Goal: Task Accomplishment & Management: Manage account settings

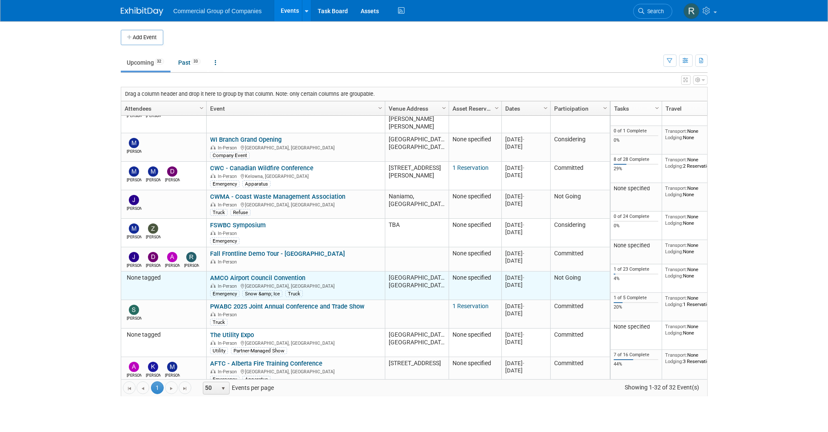
scroll to position [300, 0]
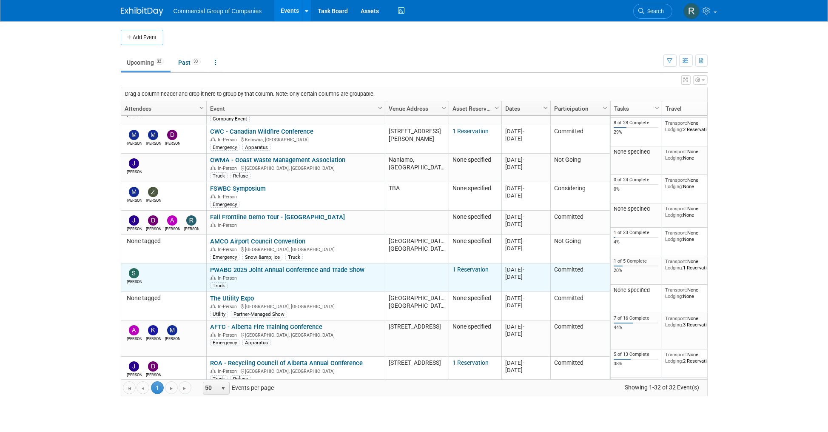
click at [253, 266] on link "PWABC 2025 Joint Annual Conference and Trade Show" at bounding box center [287, 270] width 154 height 8
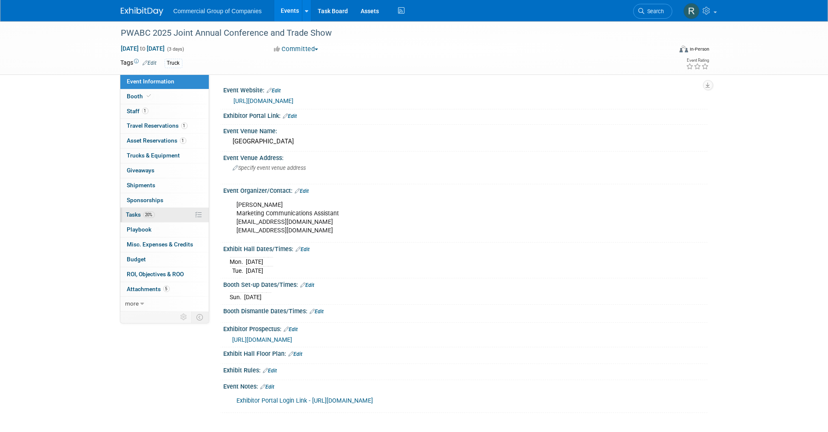
click at [179, 217] on link "20% Tasks 20%" at bounding box center [164, 214] width 88 height 14
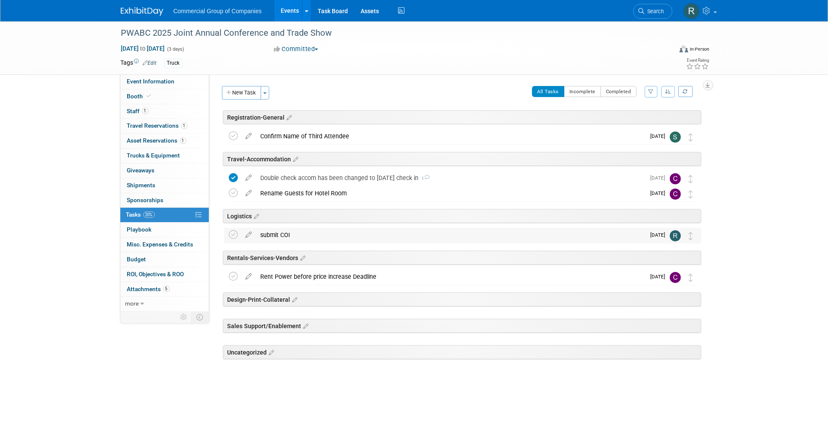
click at [272, 233] on div "submit COI" at bounding box center [450, 234] width 389 height 14
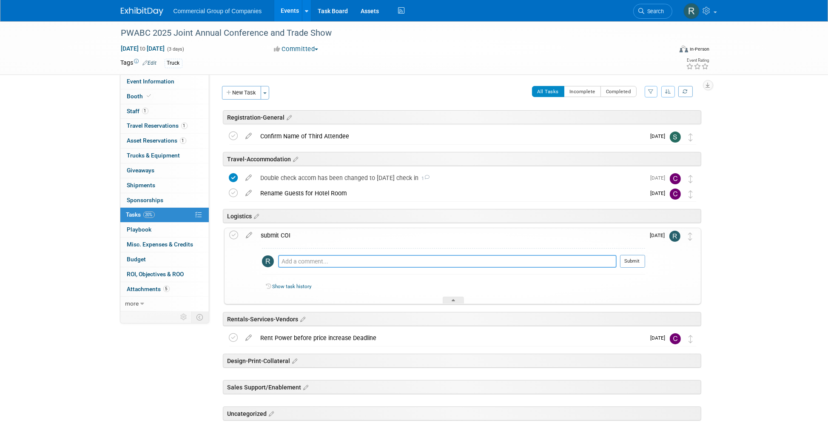
click at [420, 263] on textarea at bounding box center [447, 261] width 338 height 13
click at [233, 233] on icon at bounding box center [234, 234] width 9 height 9
click at [285, 232] on div "submit COI" at bounding box center [451, 235] width 388 height 14
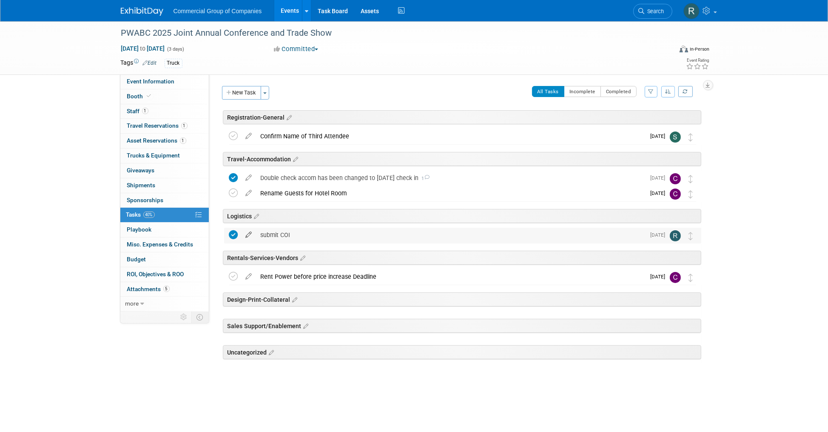
click at [251, 236] on icon at bounding box center [249, 232] width 15 height 11
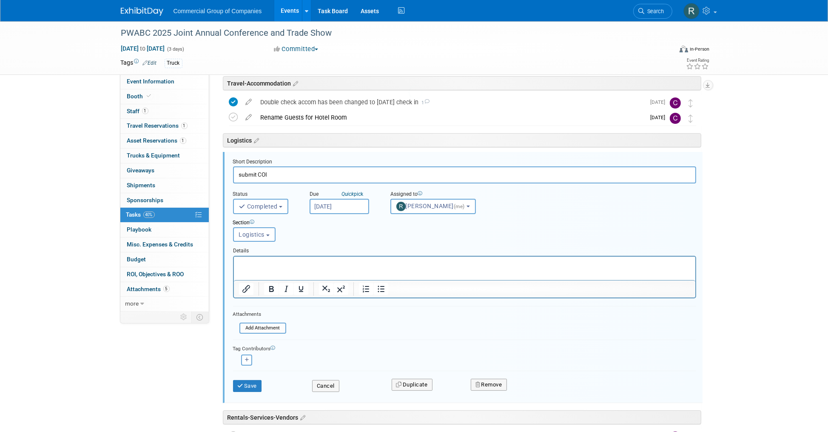
scroll to position [102, 0]
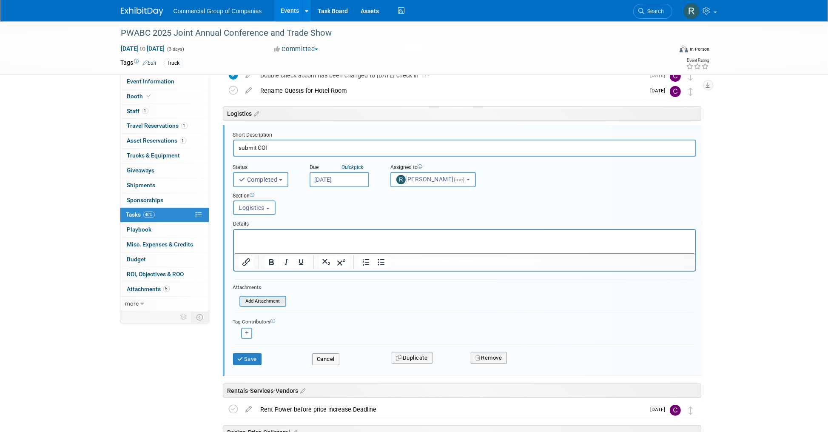
click at [263, 300] on input "file" at bounding box center [242, 300] width 87 height 9
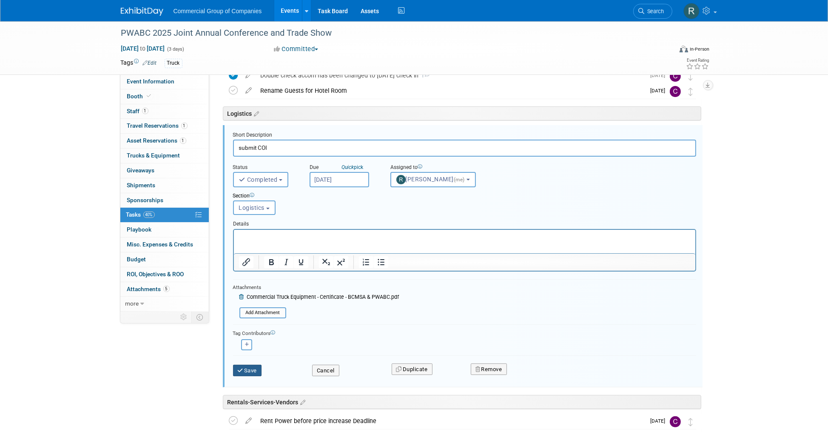
click at [250, 371] on button "Save" at bounding box center [247, 370] width 29 height 12
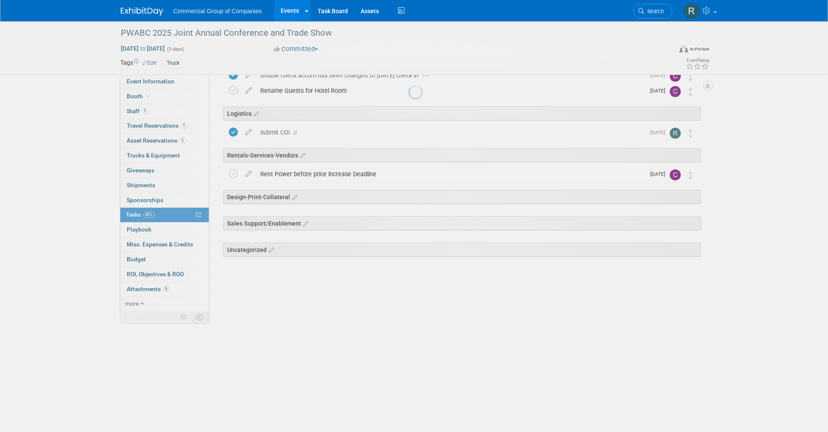
scroll to position [0, 0]
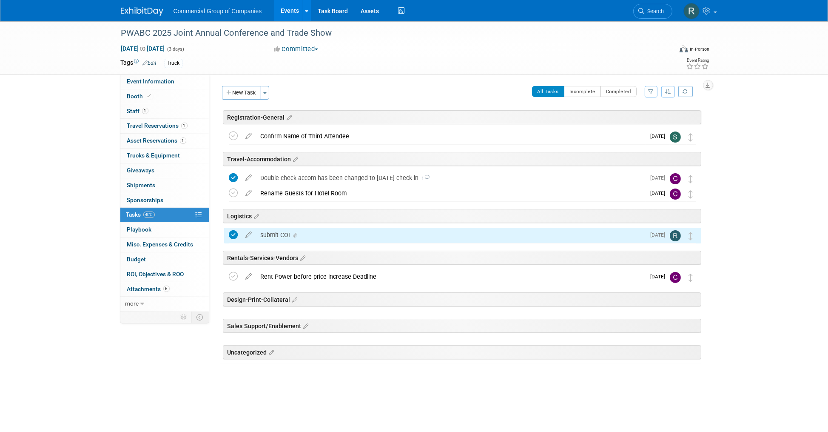
click at [84, 322] on div "PWABC 2025 Joint Annual Conference and Trade Show [DATE] to [DATE] (3 days) [DA…" at bounding box center [414, 218] width 828 height 394
click at [65, 242] on div "PWABC 2025 Joint Annual Conference and Trade Show [DATE] to [DATE] (3 days) [DA…" at bounding box center [414, 218] width 828 height 394
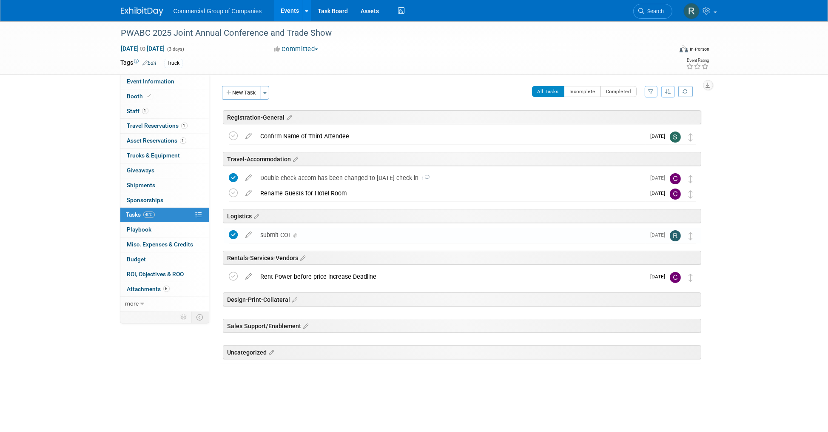
click at [79, 186] on div "PWABC 2025 Joint Annual Conference and Trade Show [DATE] to [DATE] (3 days) [DA…" at bounding box center [414, 218] width 828 height 394
click at [80, 192] on div "PWABC 2025 Joint Annual Conference and Trade Show [DATE] to [DATE] (3 days) [DA…" at bounding box center [414, 218] width 828 height 394
click at [249, 277] on icon at bounding box center [249, 274] width 15 height 11
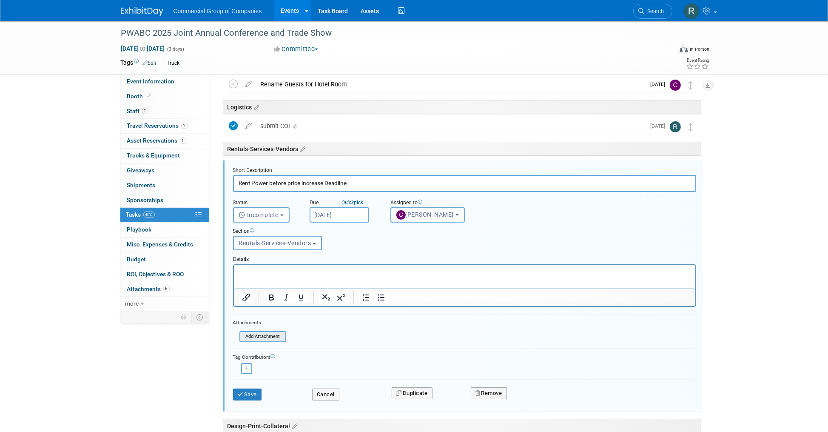
scroll to position [144, 0]
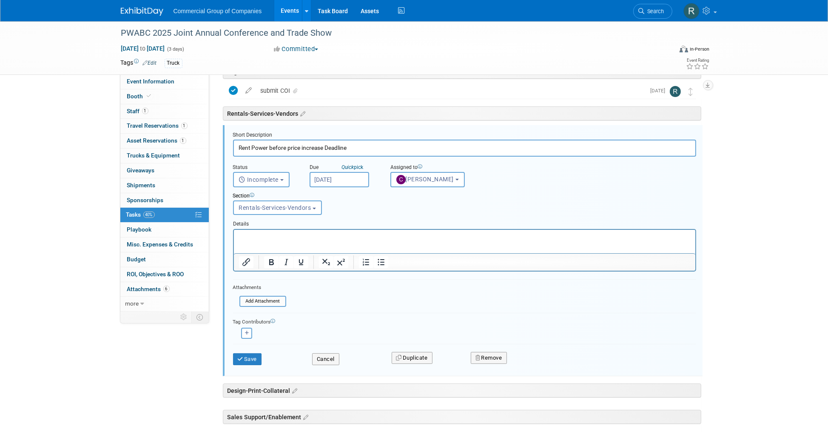
click at [293, 239] on p "Rich Text Area. Press ALT-0 for help." at bounding box center [465, 237] width 452 height 8
paste body "Rich Text Area. Press ALT-0 for help."
click at [327, 176] on input "Aug 22, 2025" at bounding box center [340, 179] width 60 height 15
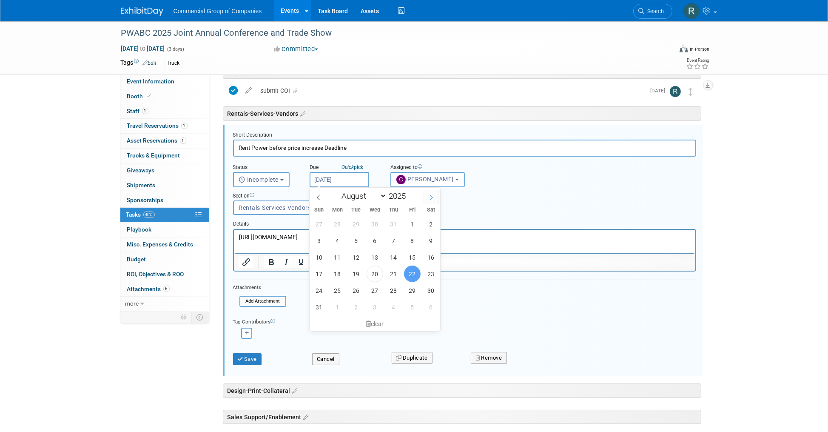
click at [432, 197] on icon at bounding box center [431, 197] width 6 height 6
select select "8"
click at [411, 259] on span "19" at bounding box center [412, 257] width 17 height 17
type input "Sep 19, 2025"
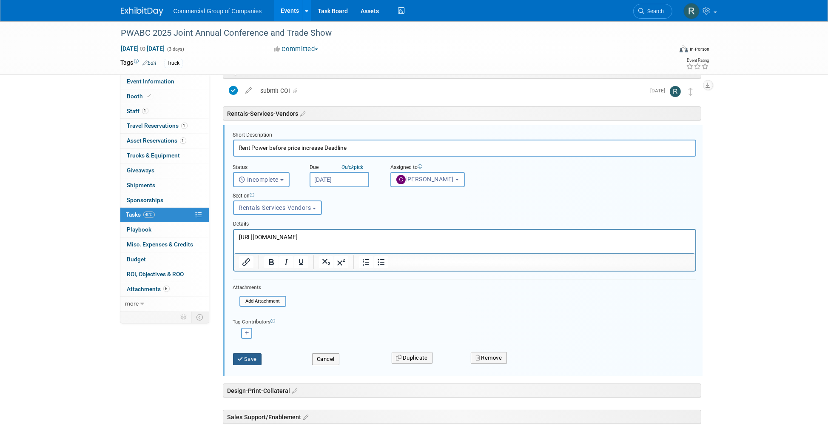
click at [249, 359] on button "Save" at bounding box center [247, 359] width 29 height 12
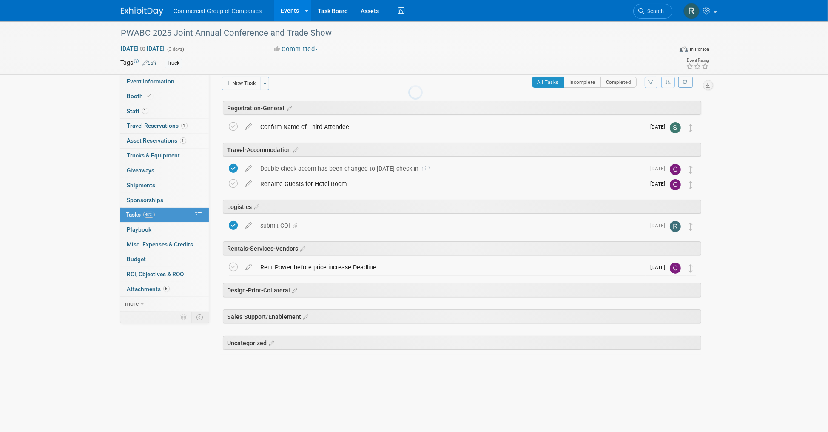
scroll to position [0, 0]
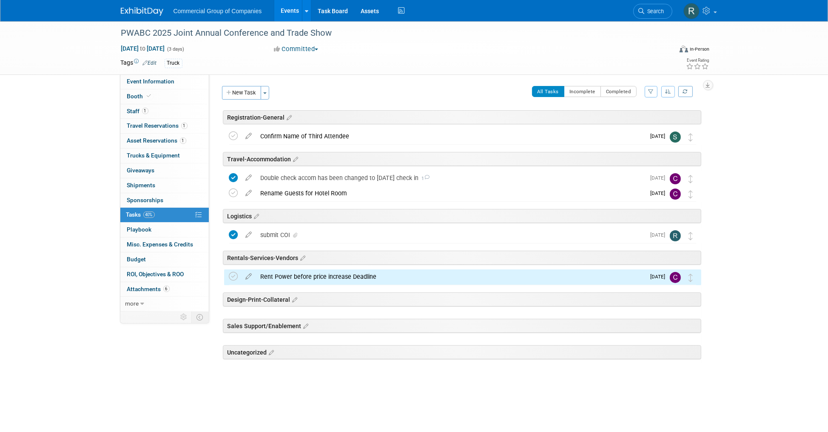
click at [52, 320] on div "PWABC 2025 Joint Annual Conference and Trade Show [DATE] to [DATE] (3 days) [DA…" at bounding box center [414, 218] width 828 height 394
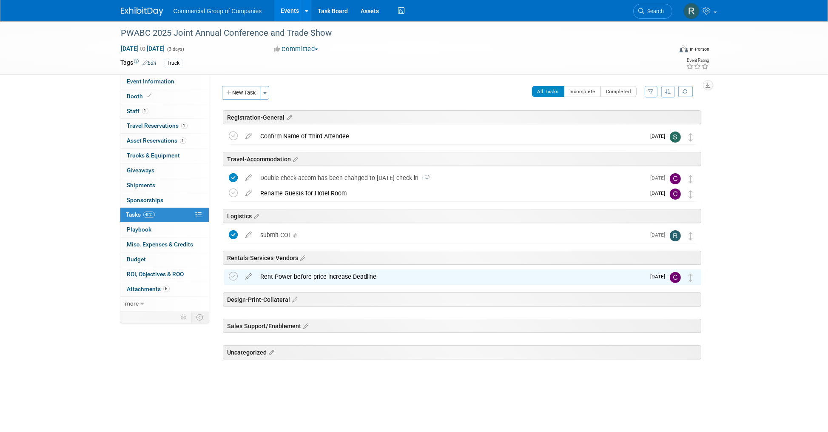
click at [65, 220] on div "PWABC 2025 Joint Annual Conference and Trade Show [DATE] to [DATE] (3 days) [DA…" at bounding box center [414, 218] width 828 height 394
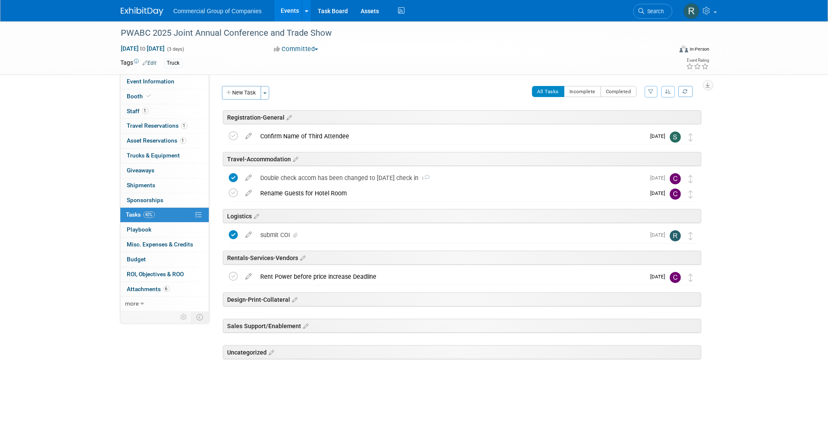
drag, startPoint x: 77, startPoint y: 155, endPoint x: 256, endPoint y: 9, distance: 231.2
click at [77, 154] on div "PWABC 2025 Joint Annual Conference and Trade Show [DATE] to [DATE] (3 days) [DA…" at bounding box center [414, 218] width 828 height 394
click at [109, 160] on div "PWABC 2025 Joint Annual Conference and Trade Show [DATE] to [DATE] (3 days) [DA…" at bounding box center [414, 218] width 828 height 394
click at [94, 238] on div "PWABC 2025 Joint Annual Conference and Trade Show [DATE] to [DATE] (3 days) [DA…" at bounding box center [414, 218] width 828 height 394
